Goal: Task Accomplishment & Management: Complete application form

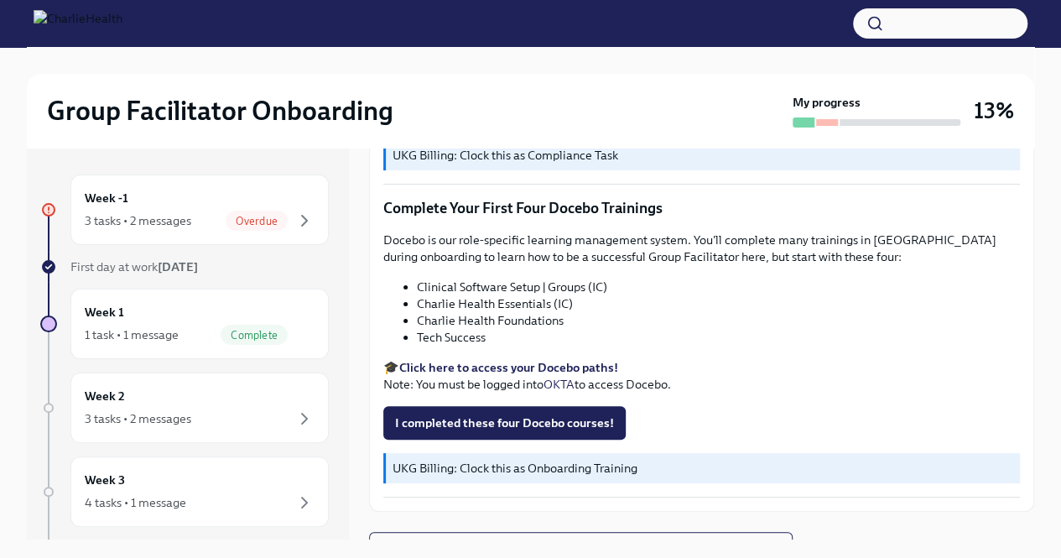
scroll to position [29, 0]
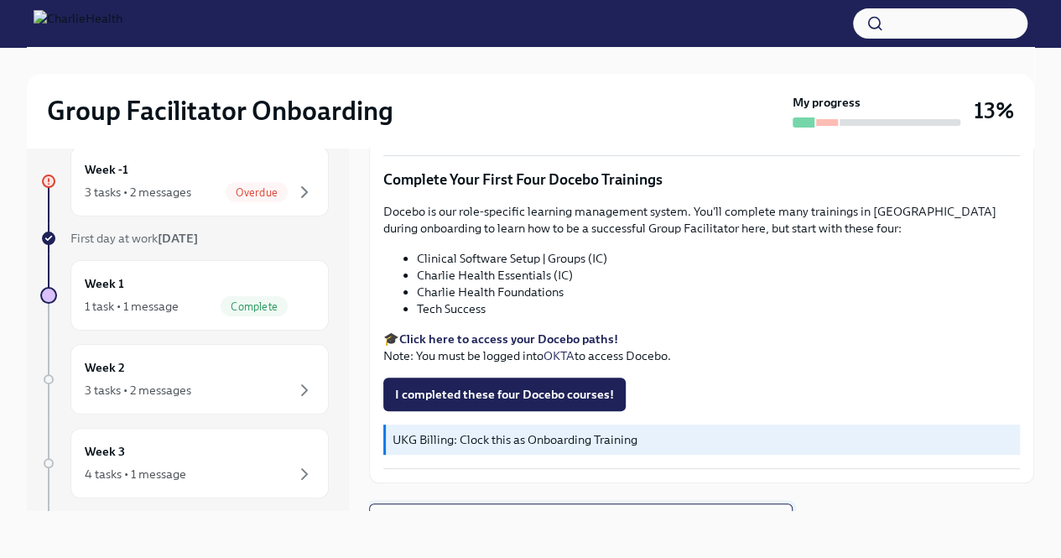
click at [538, 511] on span "Next task : Week One: Essential Compliance Tasks (~6.5 hours to complete)" at bounding box center [580, 519] width 395 height 17
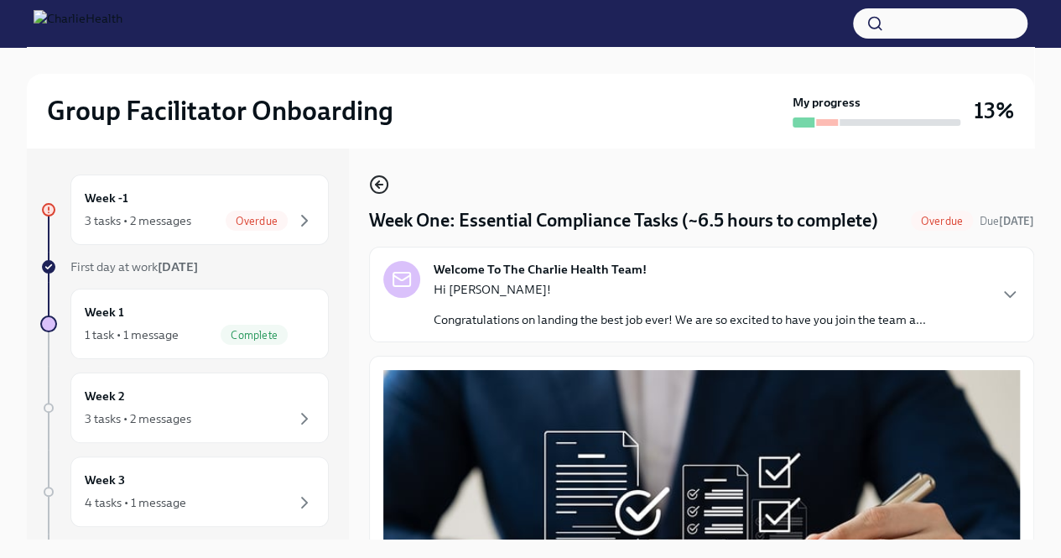
click at [372, 187] on icon "button" at bounding box center [379, 184] width 20 height 20
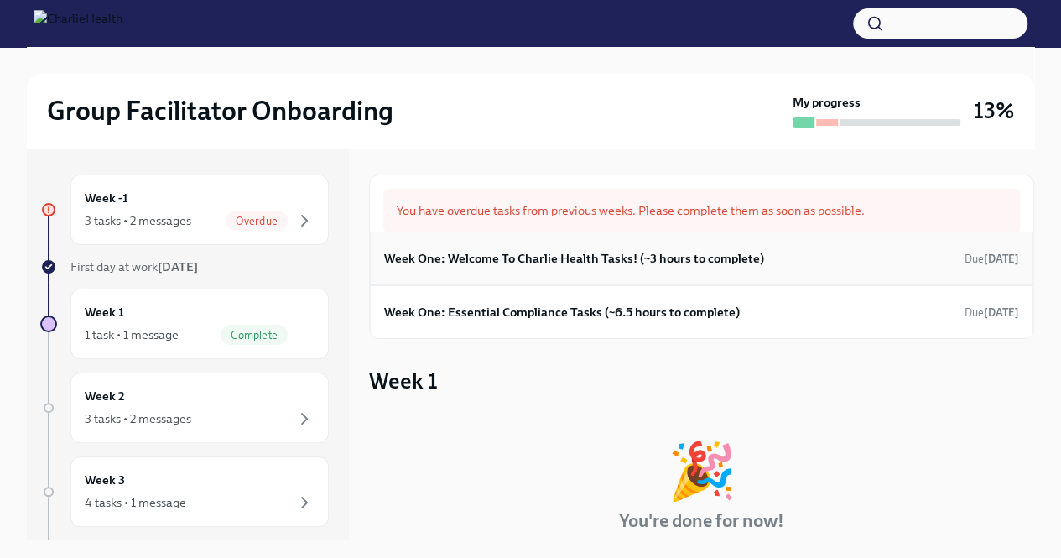
click at [713, 274] on div "Week One: Welcome To Charlie Health Tasks! (~3 hours to complete) Due [DATE]" at bounding box center [701, 258] width 663 height 53
click at [705, 266] on h6 "Week One: Welcome To Charlie Health Tasks! (~3 hours to complete)" at bounding box center [574, 258] width 380 height 18
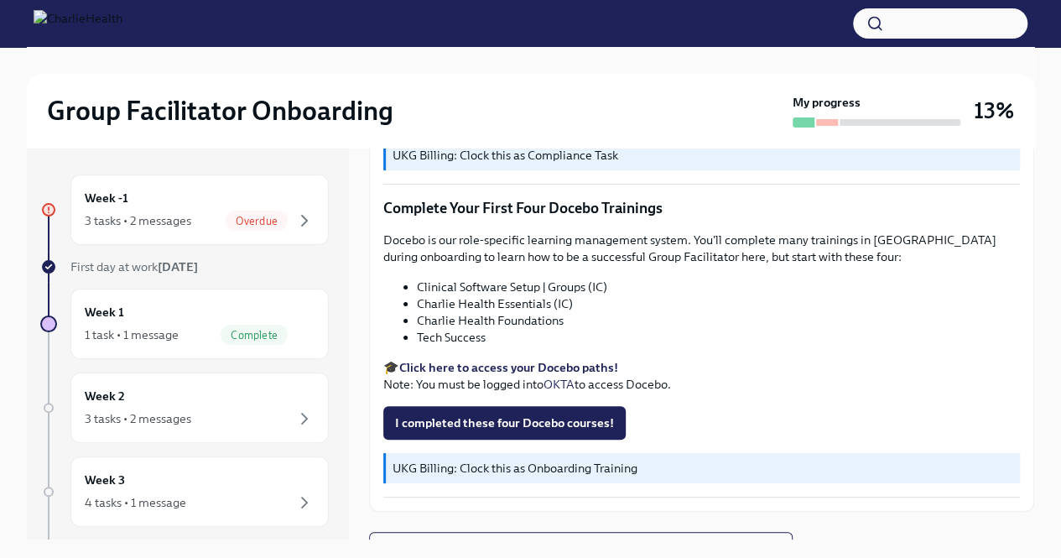
scroll to position [29, 0]
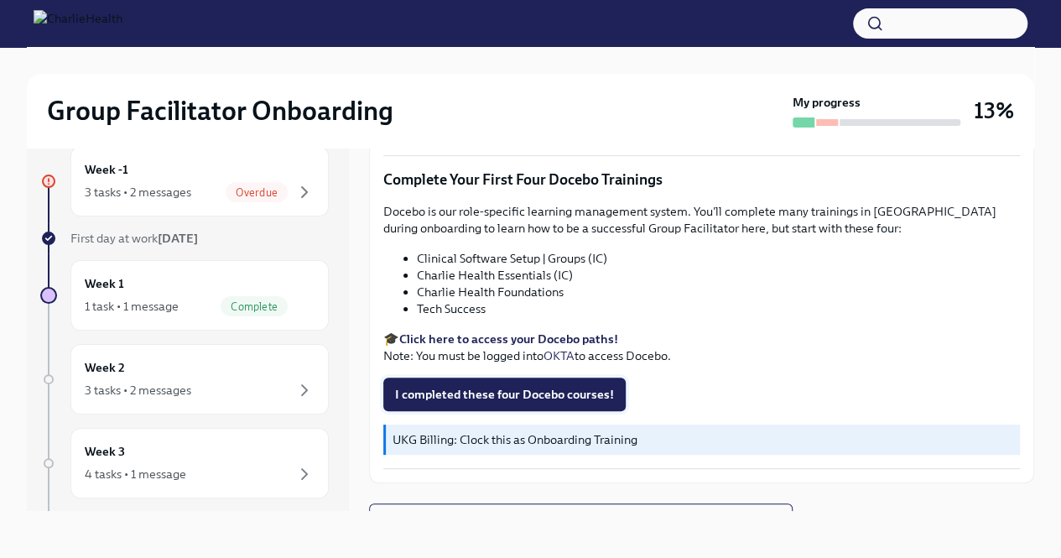
click at [587, 386] on span "I completed these four Docebo courses!" at bounding box center [504, 394] width 219 height 17
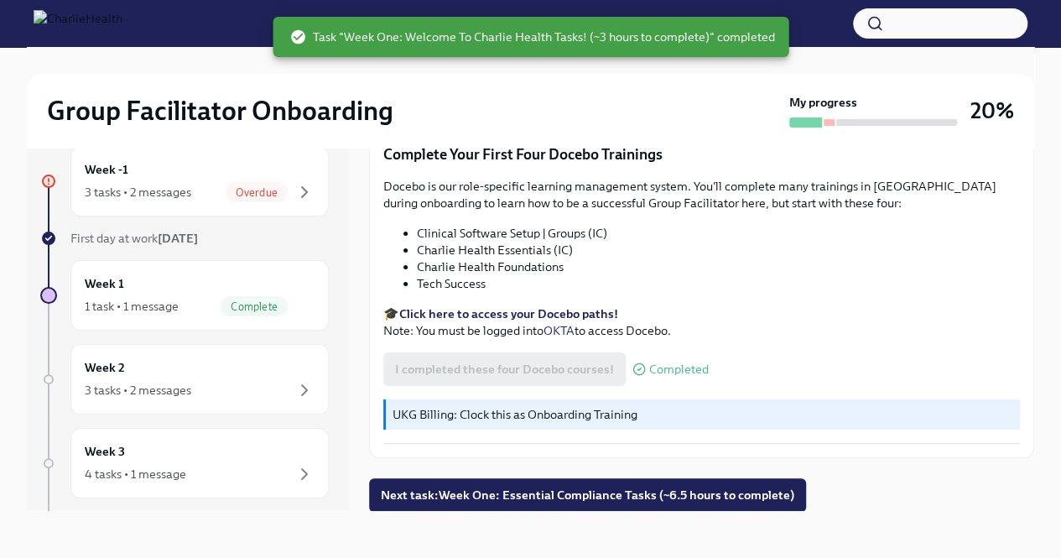
scroll to position [2240, 0]
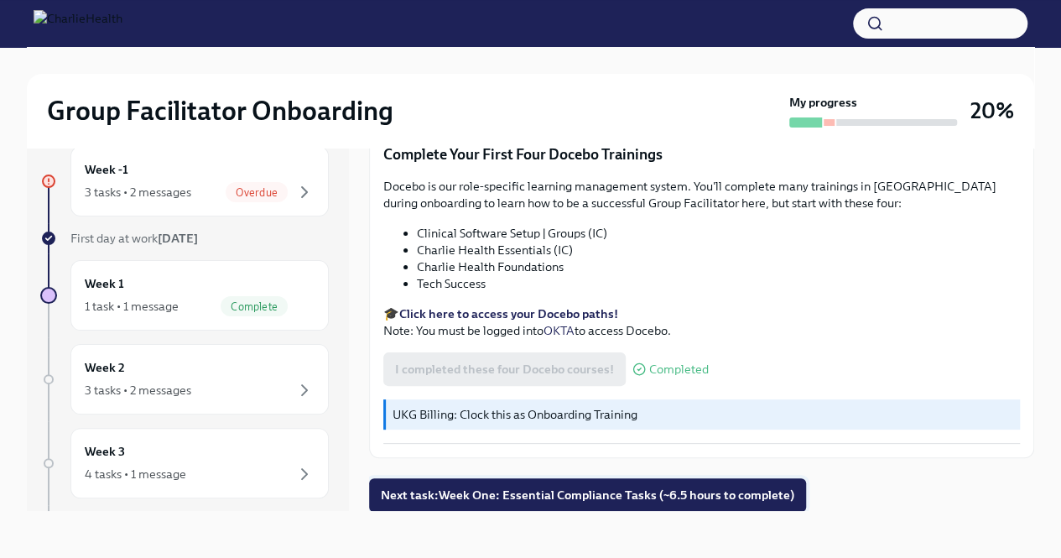
click at [715, 484] on button "Next task : Week One: Essential Compliance Tasks (~6.5 hours to complete)" at bounding box center [587, 495] width 437 height 34
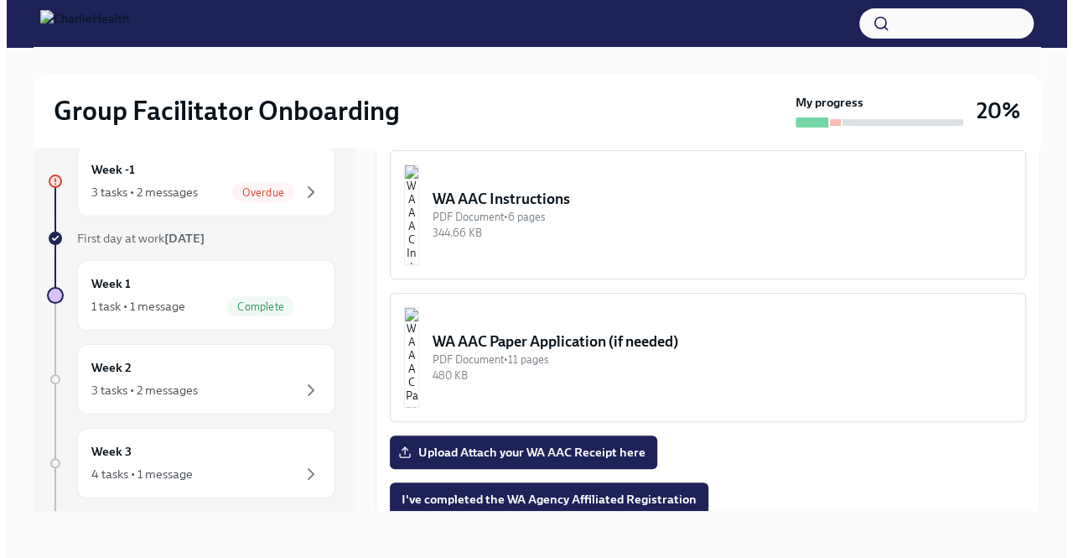
scroll to position [1320, 0]
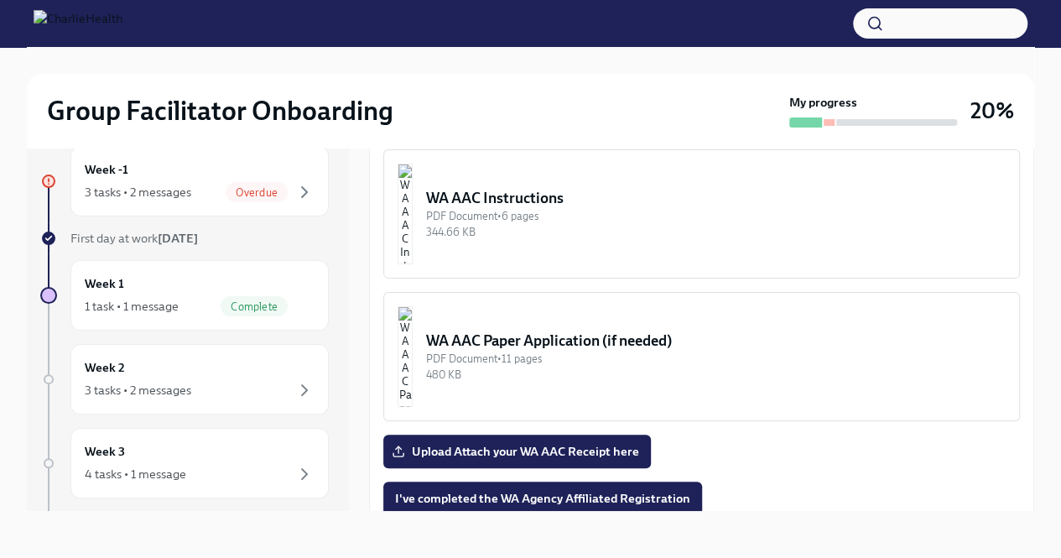
click at [656, 224] on div "PDF Document • 6 pages" at bounding box center [715, 216] width 579 height 16
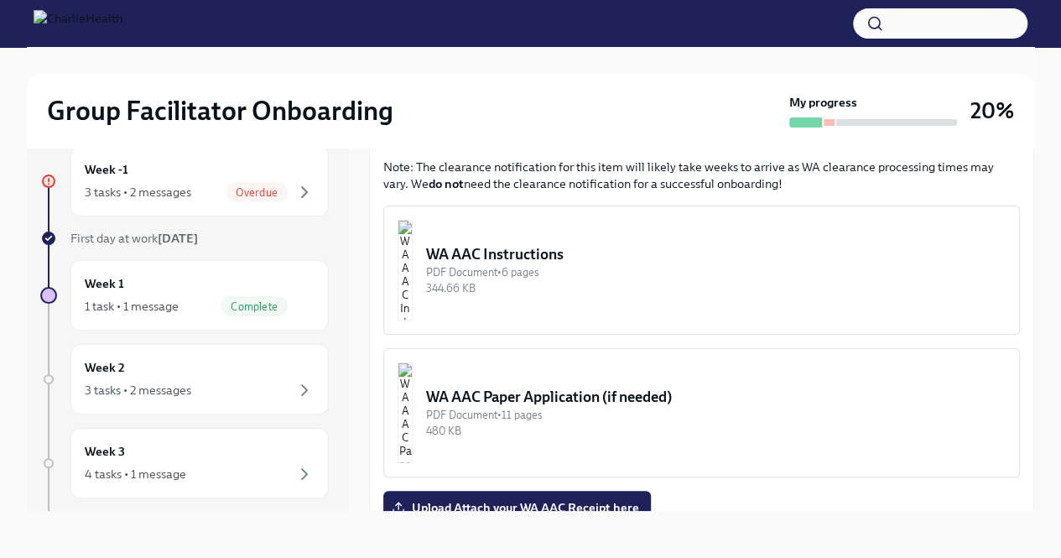
scroll to position [1265, 0]
click at [1038, 316] on div "Group Facilitator Onboarding My progress 20% Week -1 3 tasks • 2 messages Overd…" at bounding box center [530, 287] width 1061 height 539
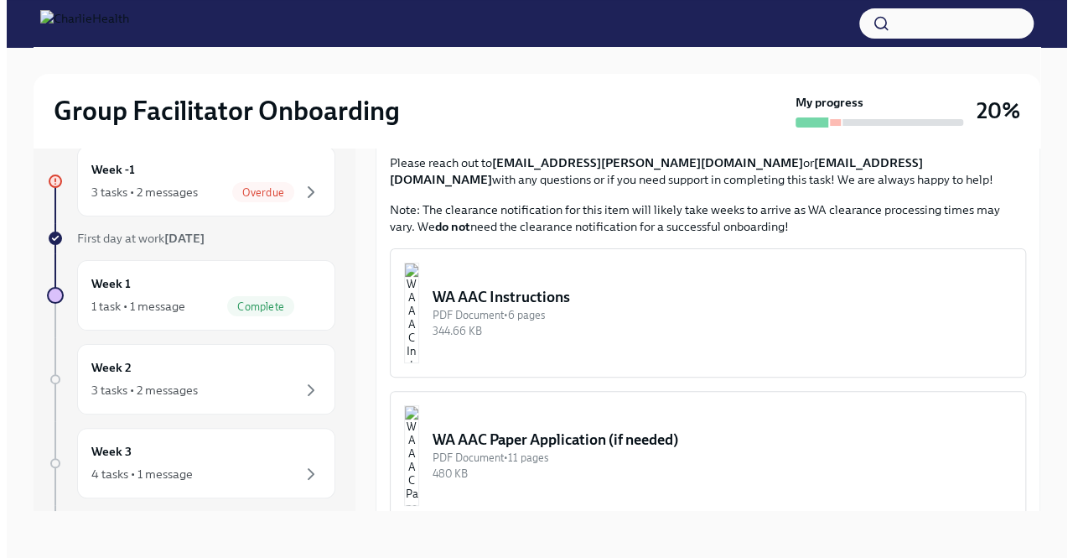
scroll to position [1222, 0]
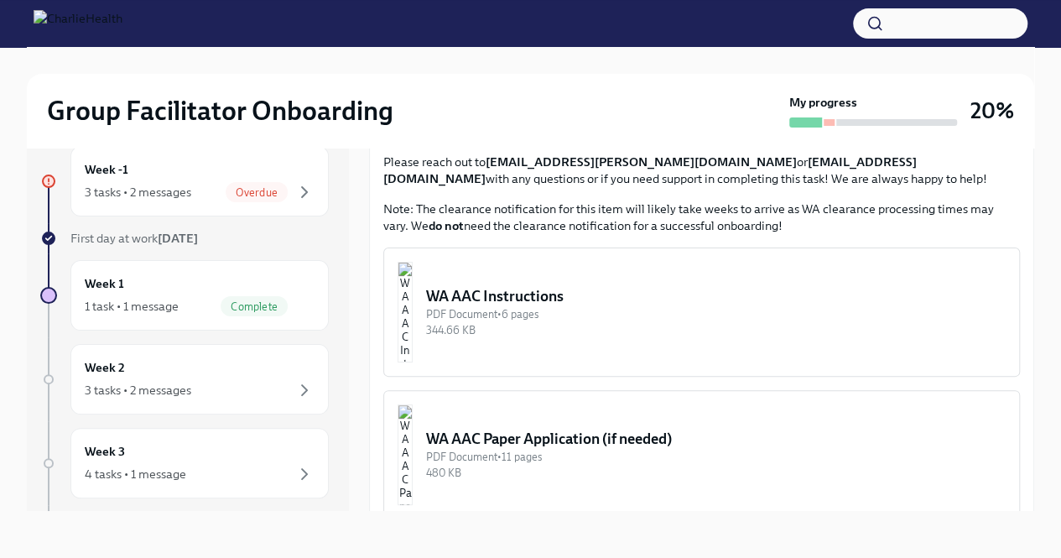
click at [412, 332] on img "button" at bounding box center [404, 312] width 15 height 101
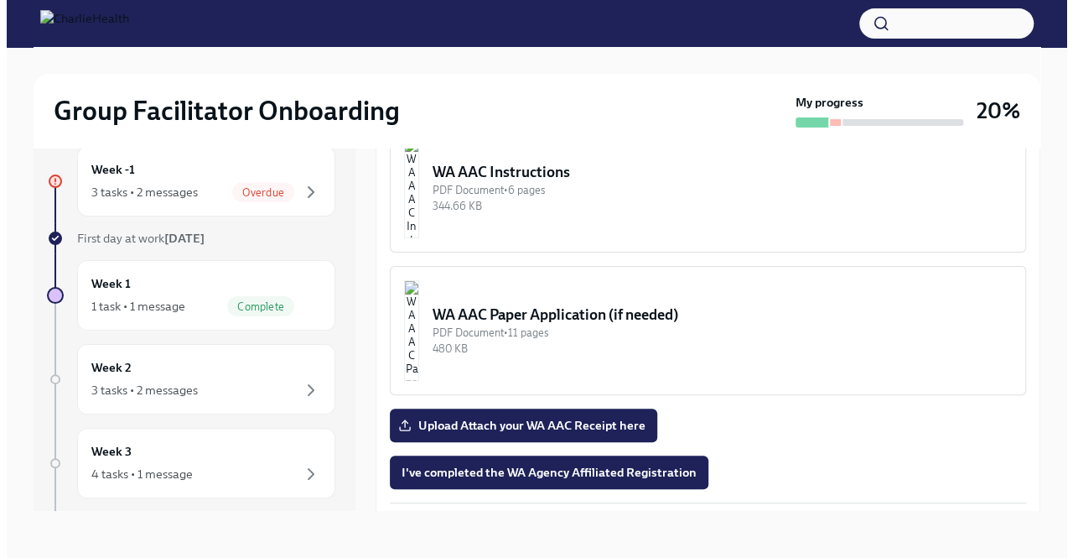
scroll to position [1339, 0]
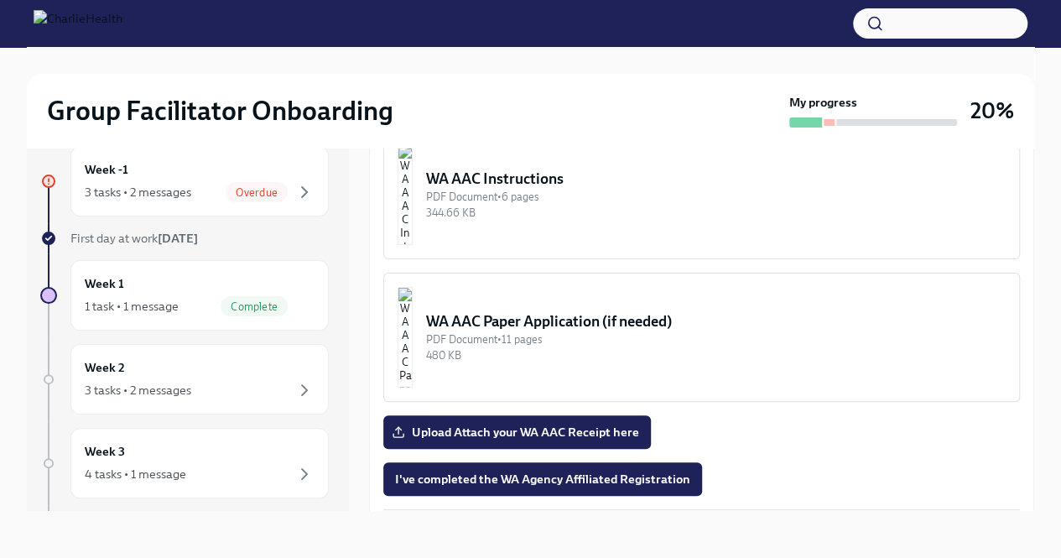
click at [412, 214] on img "button" at bounding box center [404, 194] width 15 height 101
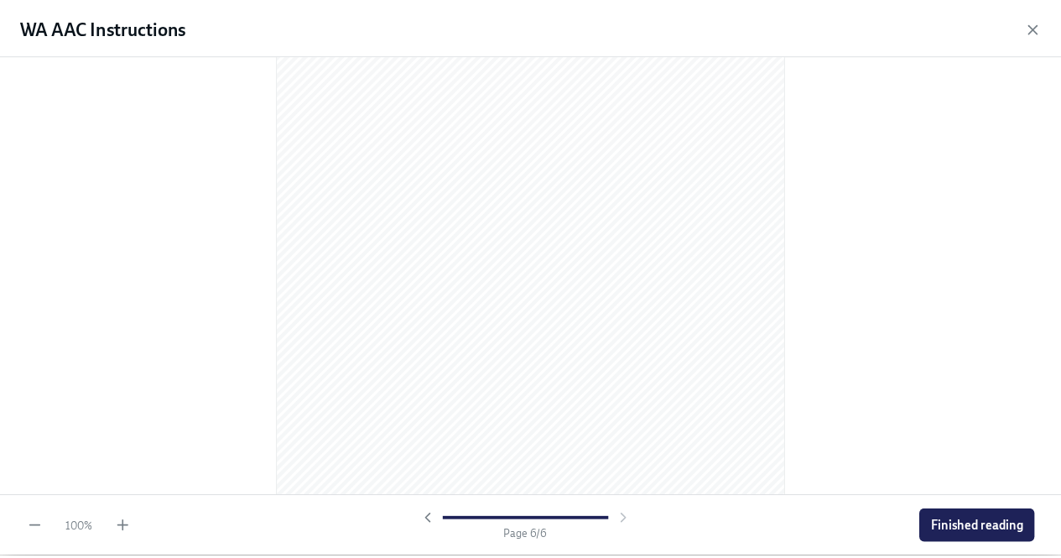
scroll to position [3644, 0]
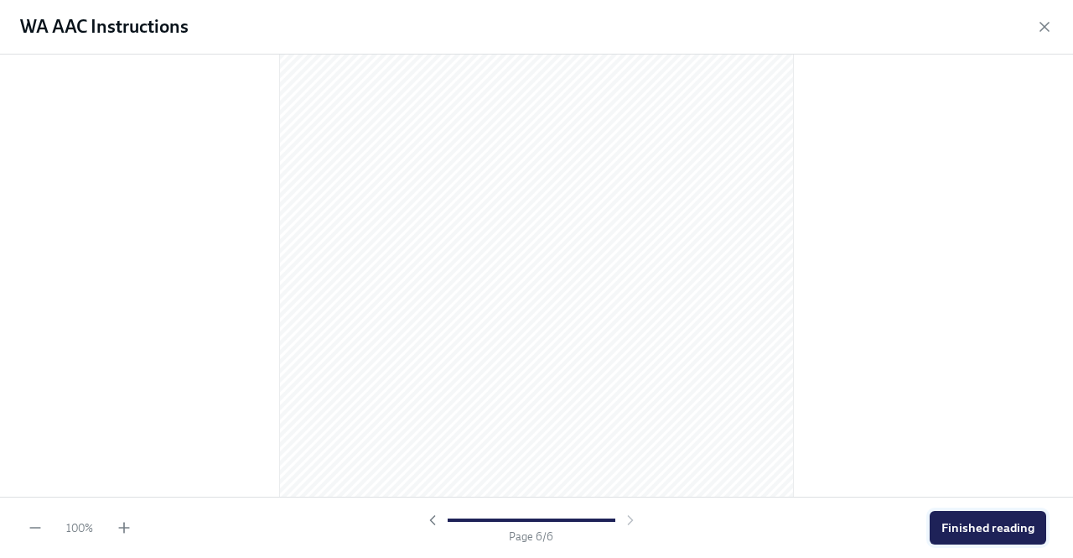
click at [975, 529] on span "Finished reading" at bounding box center [988, 527] width 93 height 17
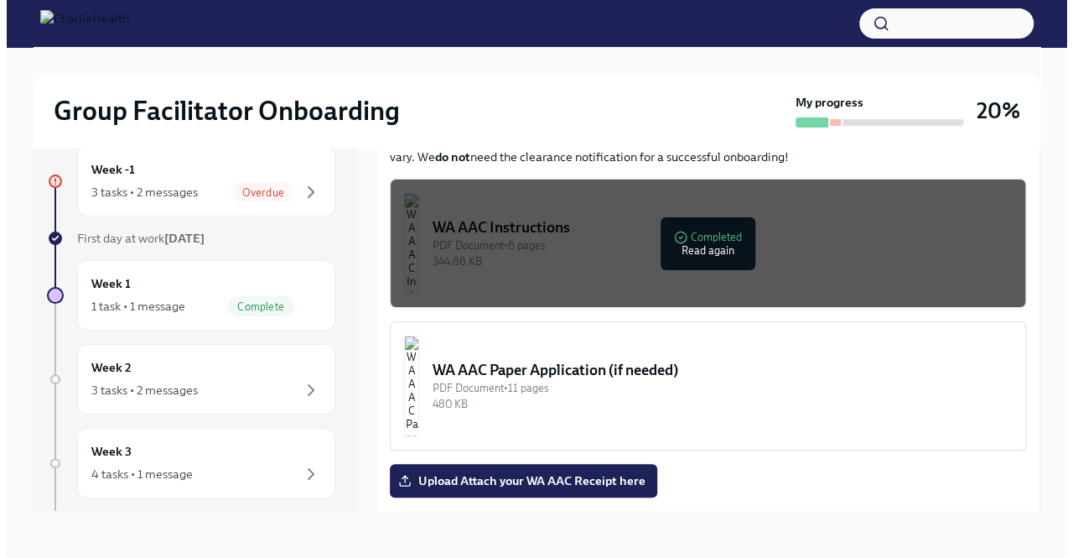
scroll to position [1291, 0]
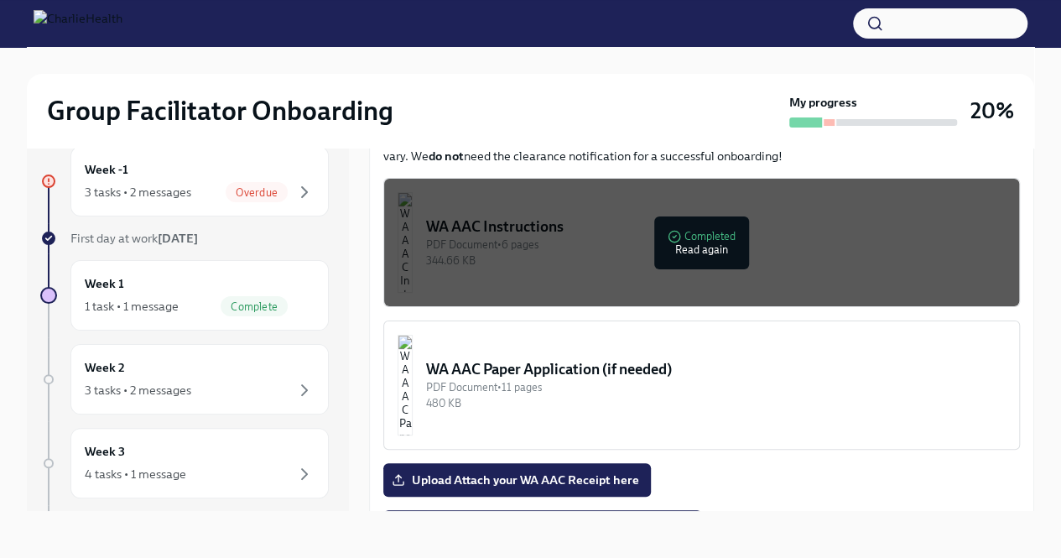
click at [706, 252] on div "PDF Document • 6 pages" at bounding box center [715, 244] width 579 height 16
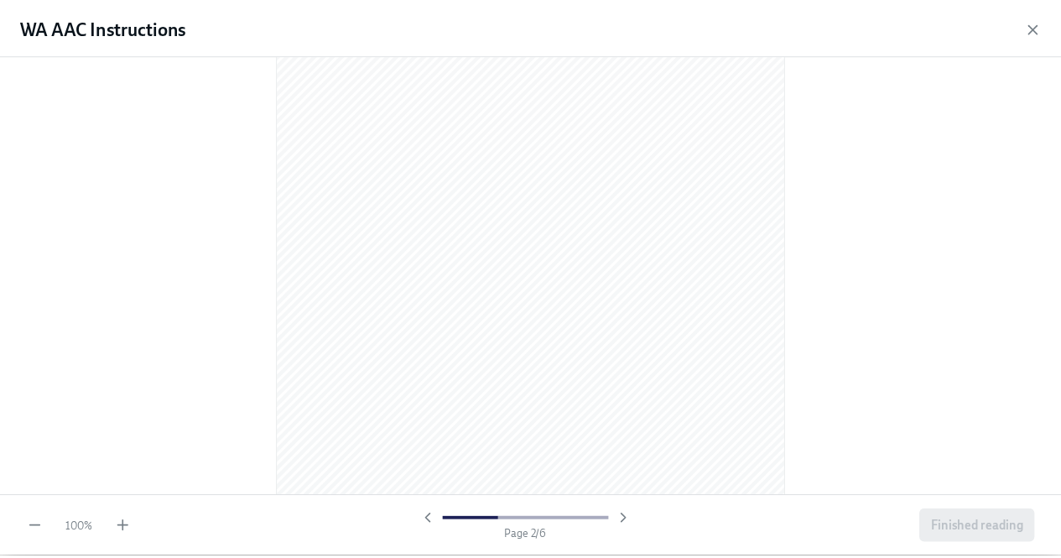
scroll to position [912, 0]
click at [1050, 28] on icon "button" at bounding box center [1044, 26] width 17 height 17
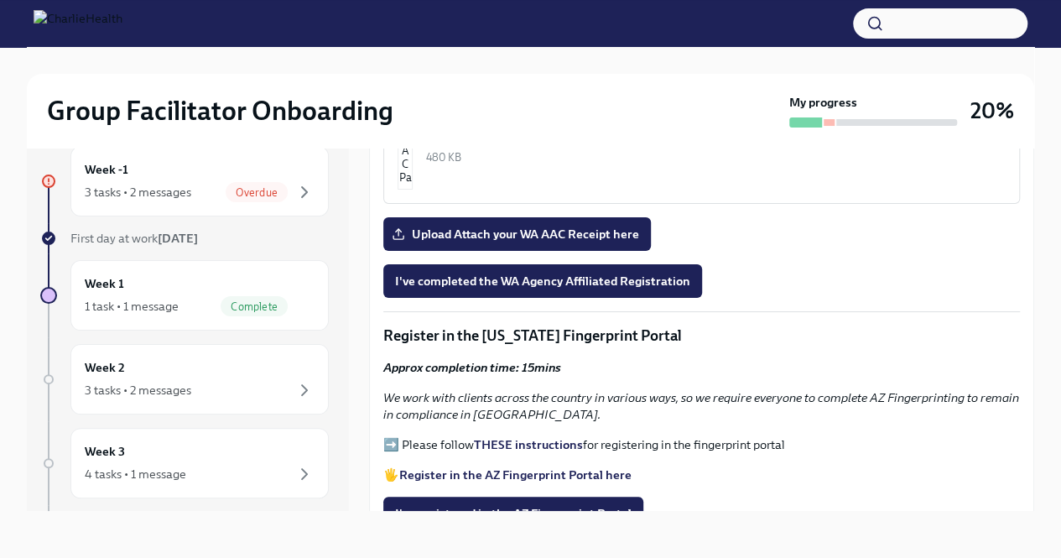
scroll to position [1542, 0]
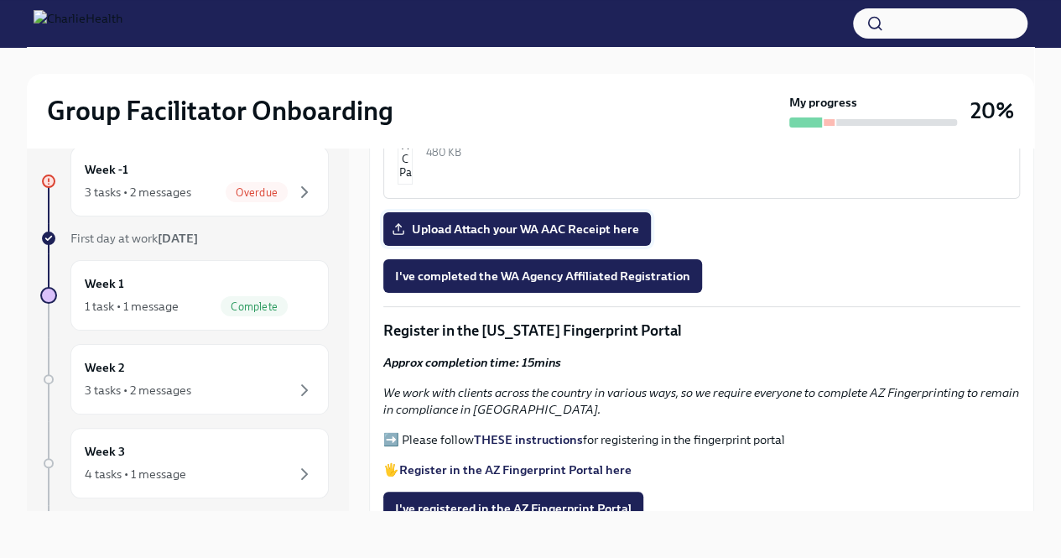
click at [603, 237] on span "Upload Attach your WA AAC Receipt here" at bounding box center [517, 228] width 244 height 17
click at [0, 0] on input "Upload Attach your WA AAC Receipt here" at bounding box center [0, 0] width 0 height 0
click at [606, 284] on span "I've completed the WA Agency Affiliated Registration" at bounding box center [542, 275] width 295 height 17
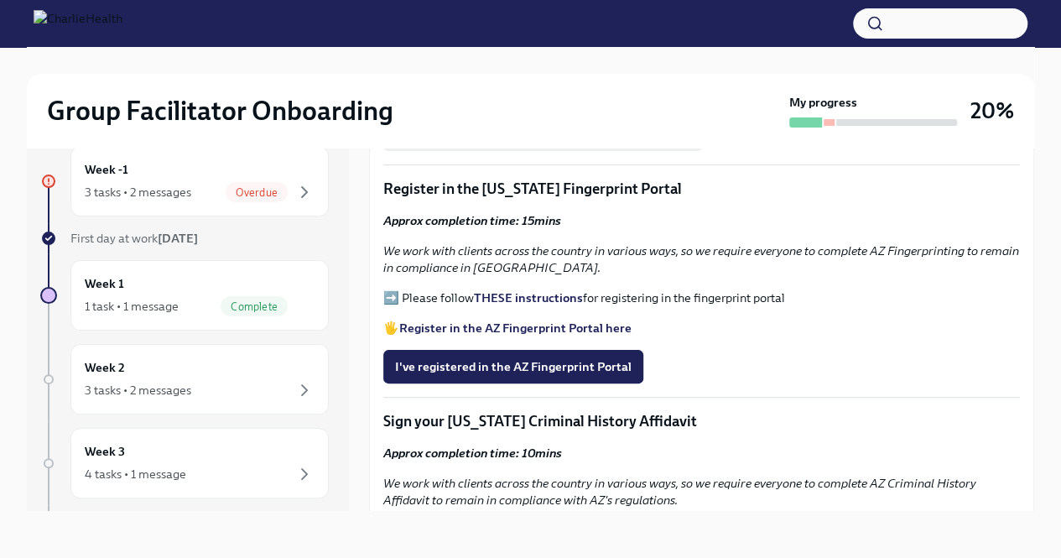
scroll to position [1680, 0]
